Goal: Navigation & Orientation: Find specific page/section

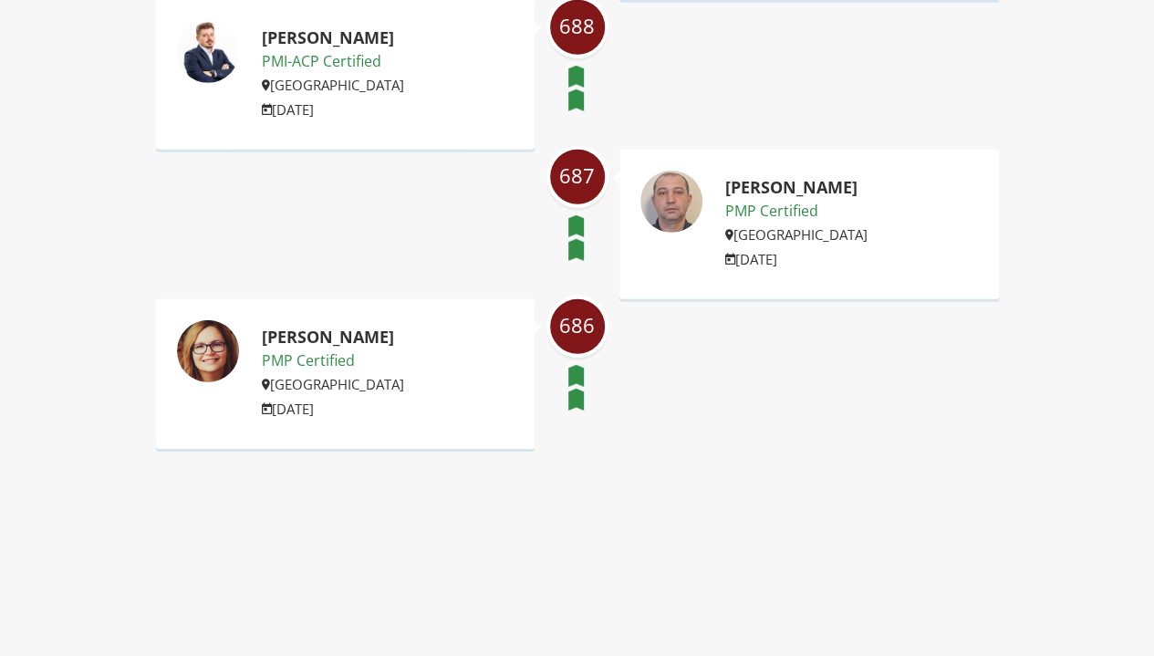
scroll to position [2828, 0]
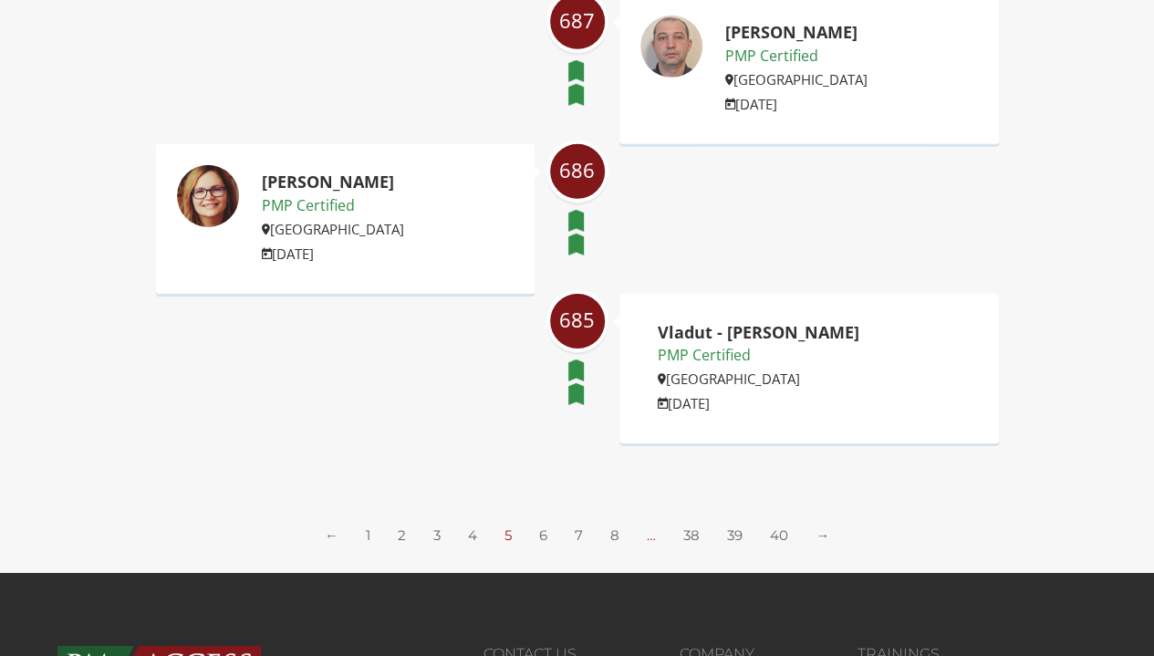
click at [546, 533] on link "6" at bounding box center [543, 534] width 8 height 17
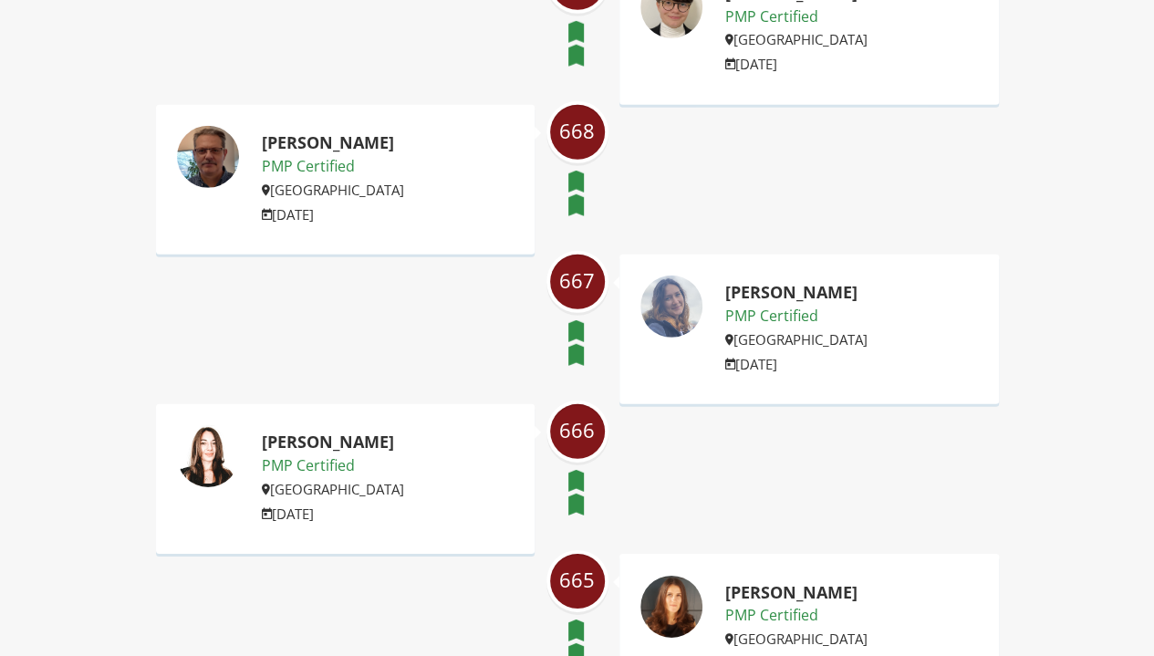
scroll to position [2828, 0]
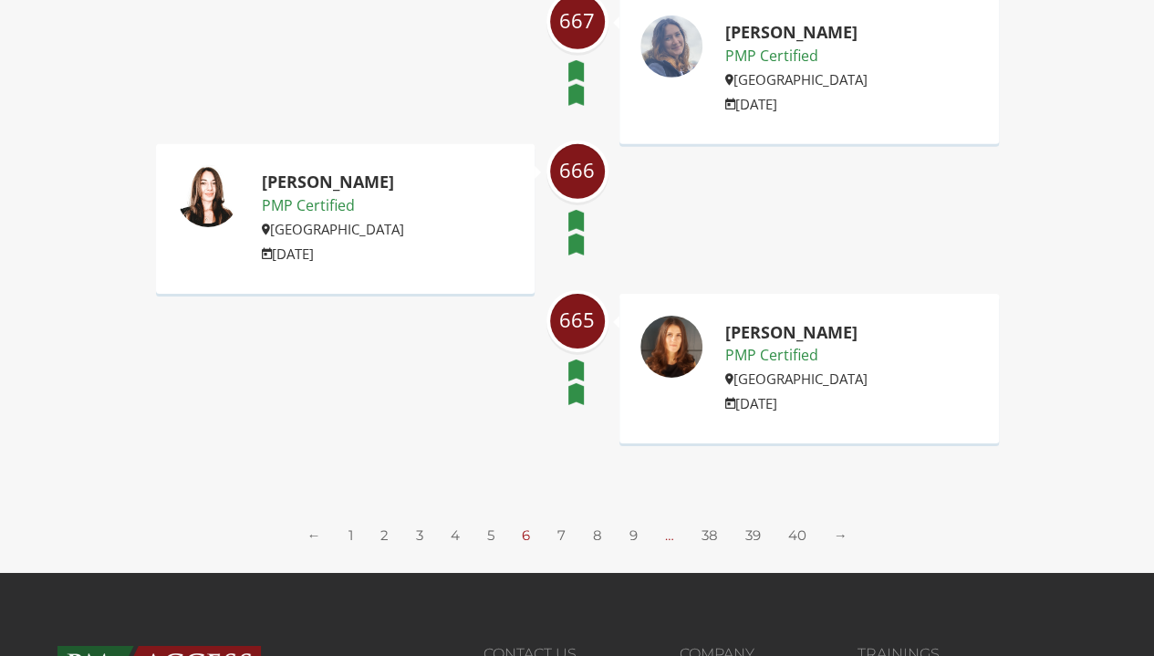
click at [558, 536] on link "7" at bounding box center [561, 534] width 8 height 17
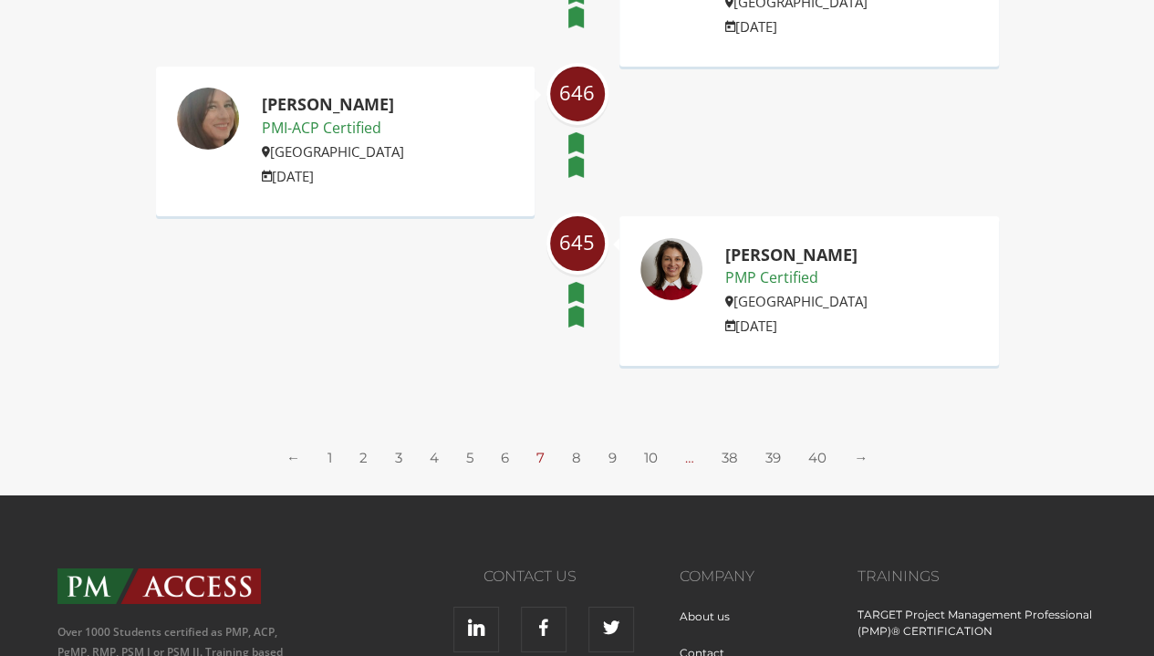
scroll to position [3011, 0]
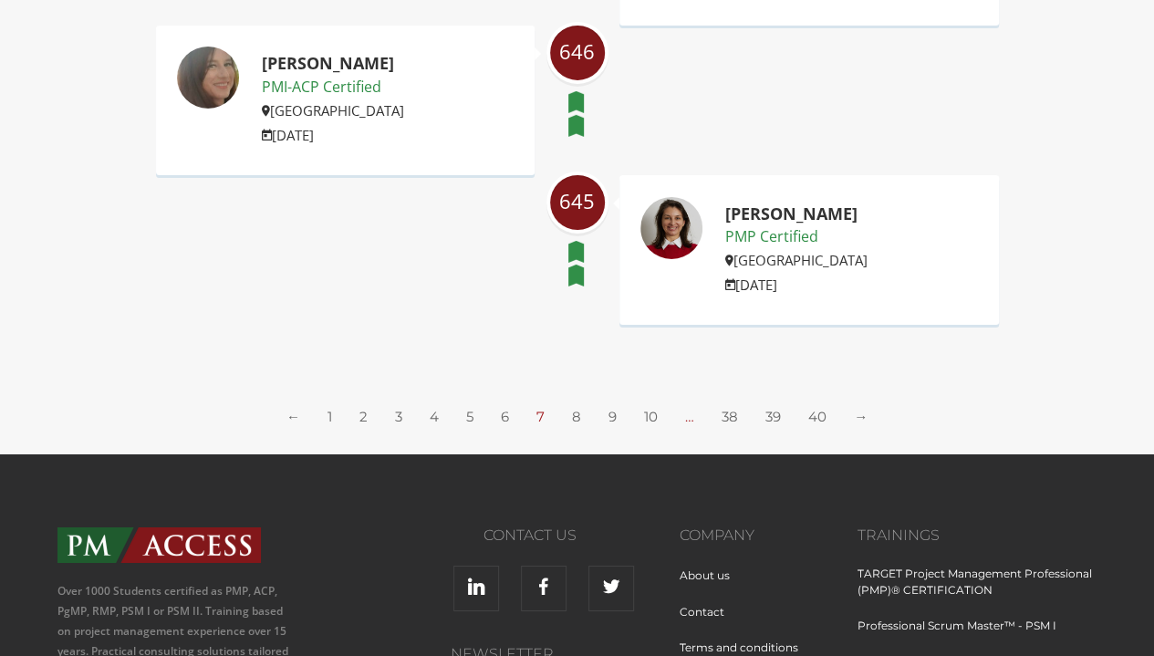
click at [578, 408] on link "8" at bounding box center [576, 416] width 9 height 17
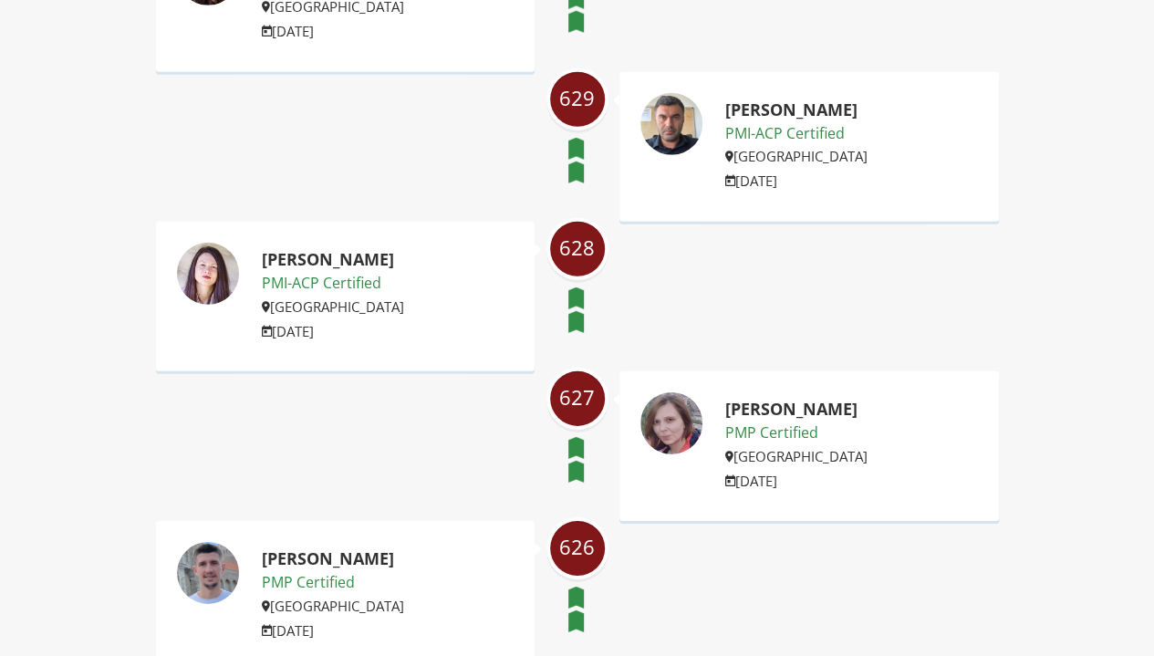
scroll to position [3011, 0]
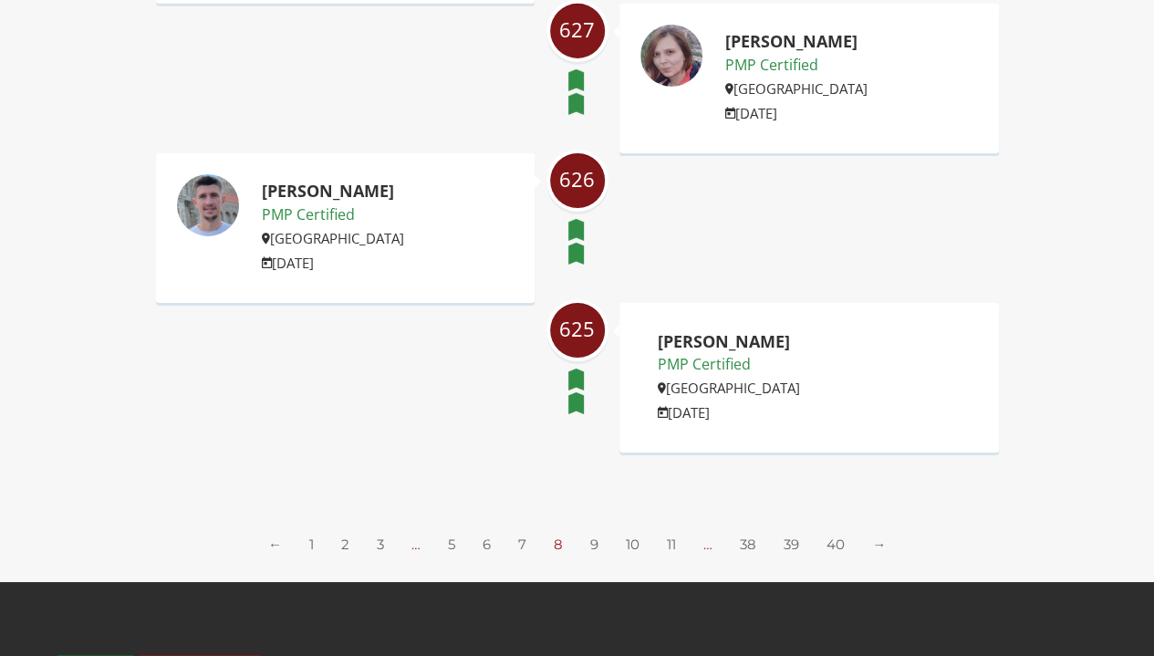
drag, startPoint x: 583, startPoint y: 352, endPoint x: 608, endPoint y: 355, distance: 24.8
click at [594, 535] on ul "← 1 2 3 … 5 6 7 8 9 10 11 … 38 39 40 →" at bounding box center [576, 544] width 641 height 19
click at [595, 536] on link "9" at bounding box center [594, 544] width 8 height 17
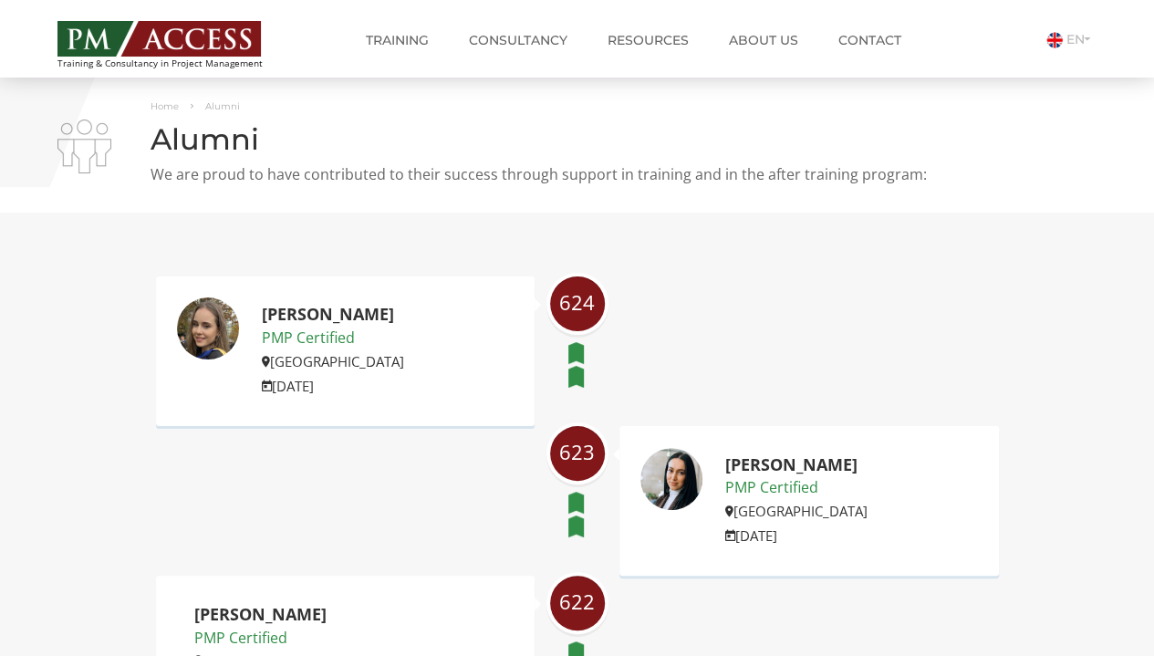
click at [0, 0] on link "TARGET Program Management Professional (PgMP)® CERTIFICATION" at bounding box center [0, 0] width 0 height 0
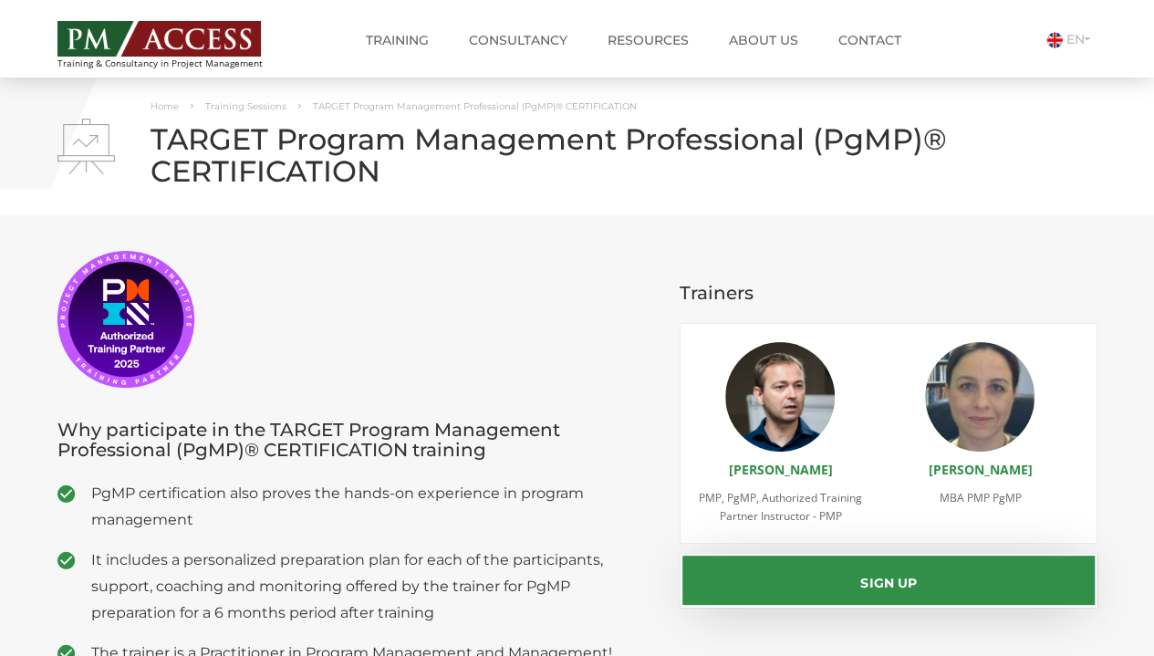
click at [777, 39] on link "About us" at bounding box center [763, 40] width 97 height 36
